Goal: Information Seeking & Learning: Learn about a topic

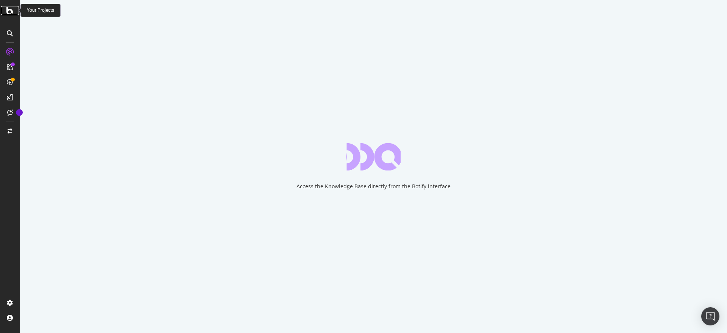
click at [15, 14] on div at bounding box center [10, 10] width 18 height 9
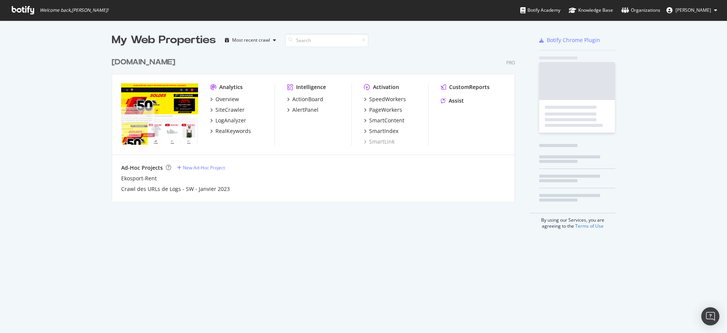
scroll to position [326, 712]
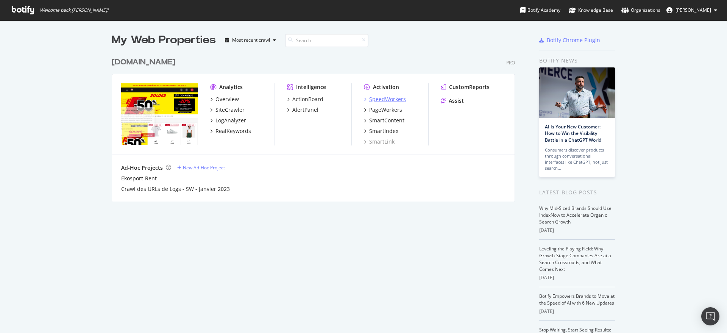
click at [385, 98] on div "SpeedWorkers" at bounding box center [387, 99] width 37 height 8
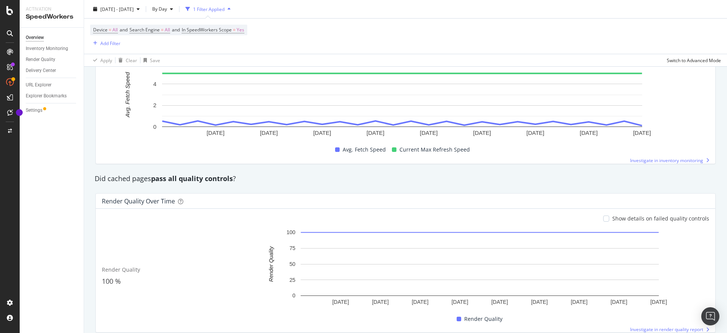
scroll to position [578, 0]
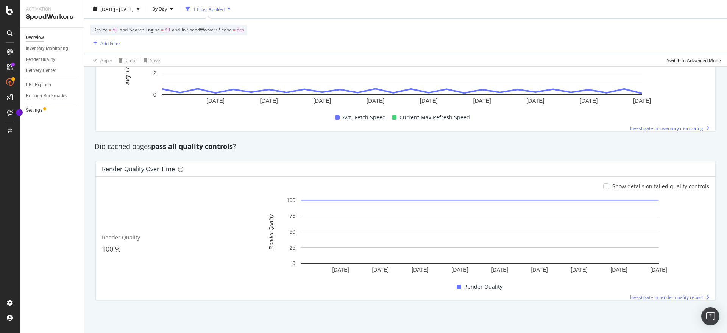
click at [31, 109] on div "Settings" at bounding box center [34, 110] width 17 height 8
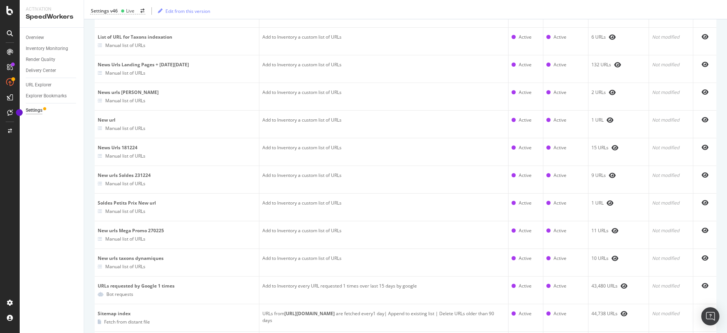
scroll to position [189, 0]
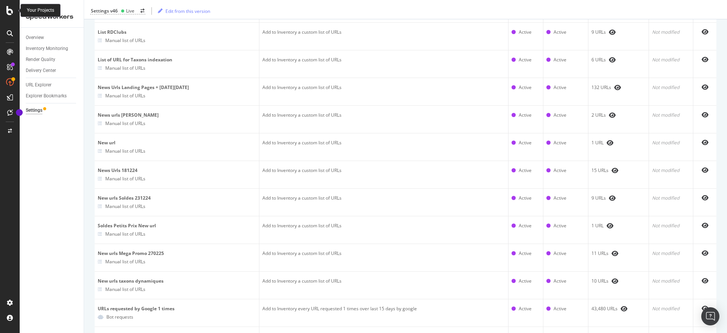
click at [11, 10] on icon at bounding box center [9, 10] width 7 height 9
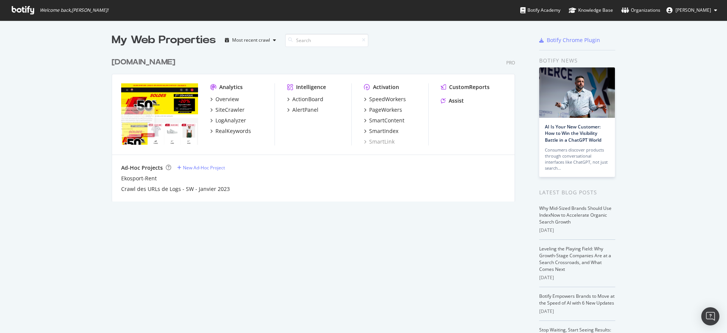
scroll to position [326, 712]
click at [387, 112] on div "PageWorkers" at bounding box center [385, 110] width 33 height 8
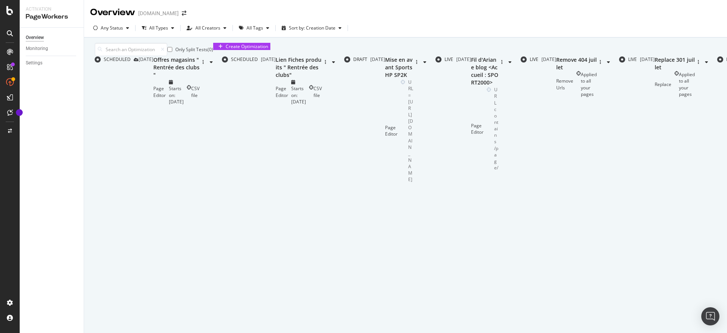
scroll to position [47, 0]
click at [385, 79] on div "Mise en avant Sports HP SP2K" at bounding box center [399, 67] width 28 height 23
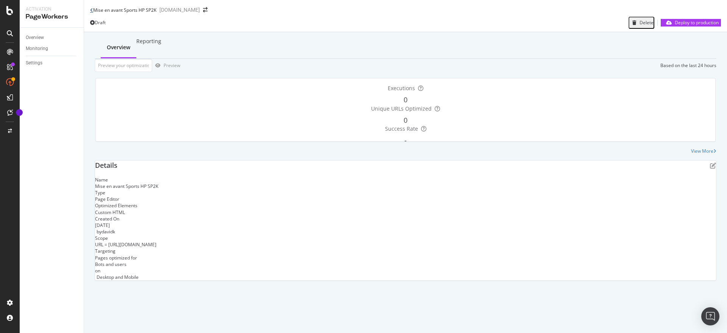
click at [92, 11] on icon at bounding box center [91, 10] width 3 height 5
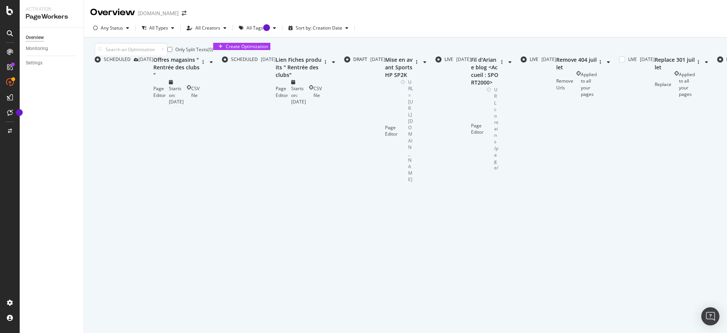
scroll to position [241, 0]
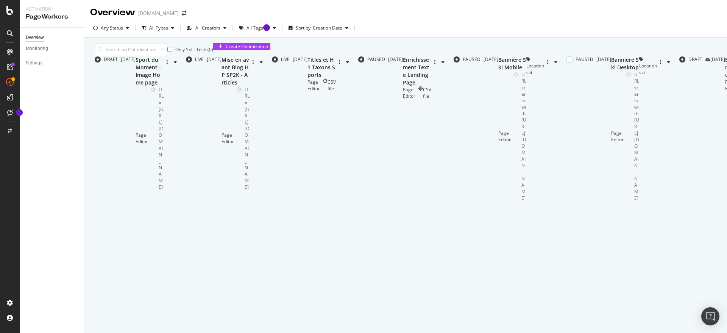
scroll to position [237, 0]
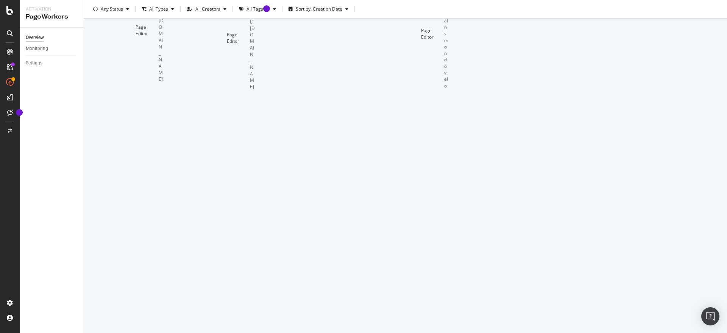
scroll to position [241, 0]
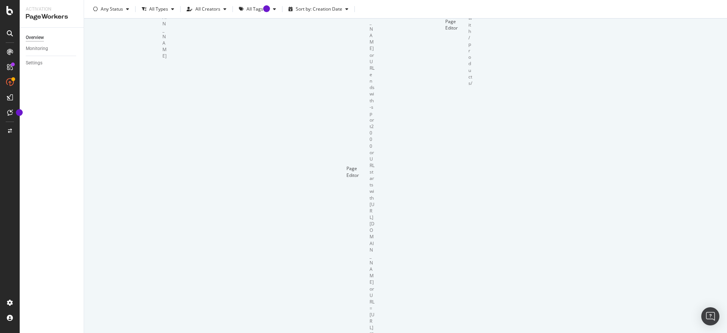
scroll to position [148, 0]
type input "1"
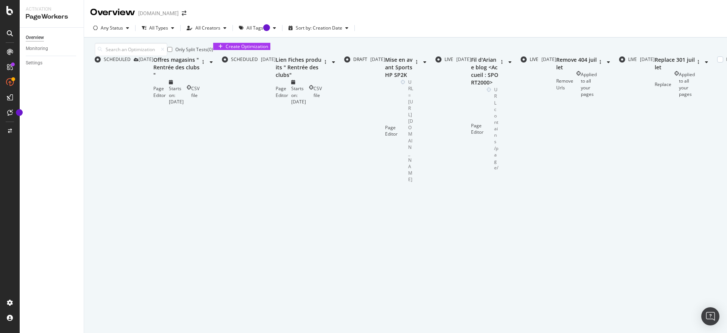
scroll to position [4, 0]
click at [494, 171] on div "URL contains /page/" at bounding box center [496, 128] width 4 height 84
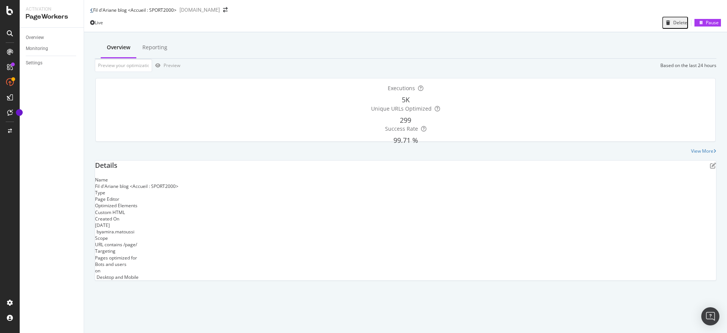
click at [92, 11] on icon at bounding box center [91, 10] width 3 height 5
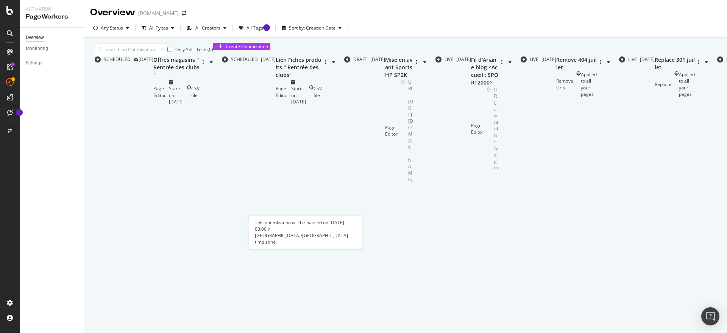
scroll to position [241, 0]
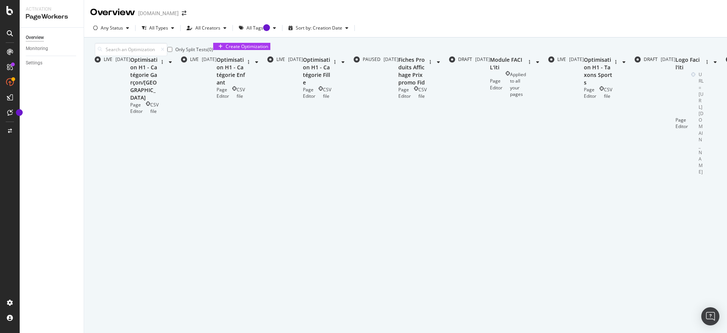
scroll to position [237, 0]
type input "3"
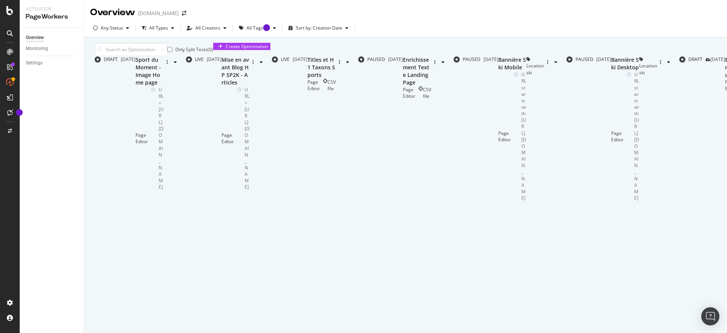
scroll to position [241, 0]
